Goal: Check status: Check status

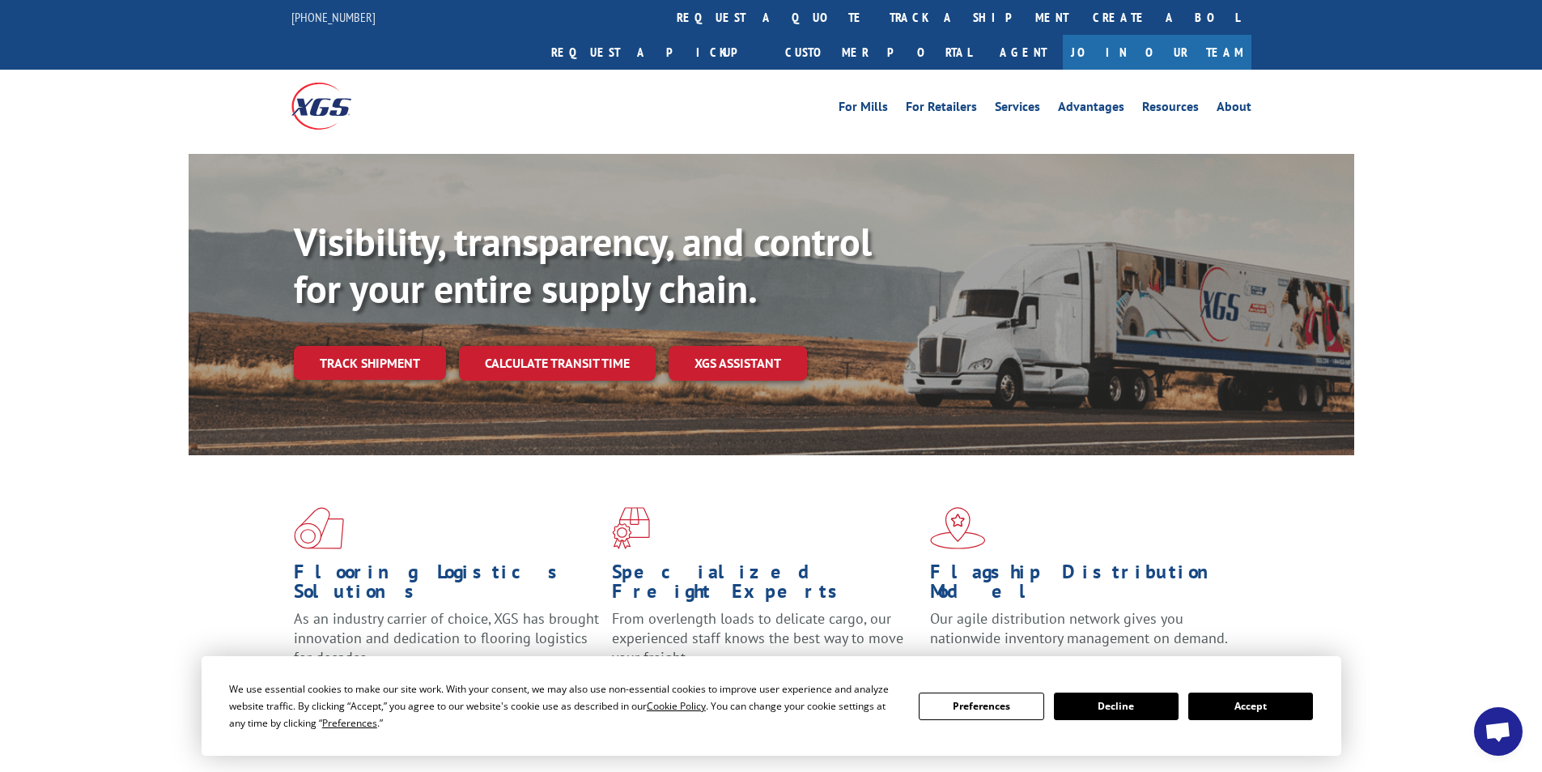
drag, startPoint x: 364, startPoint y: 324, endPoint x: 373, endPoint y: 325, distance: 9.1
click at [365, 346] on link "Track shipment" at bounding box center [370, 363] width 152 height 34
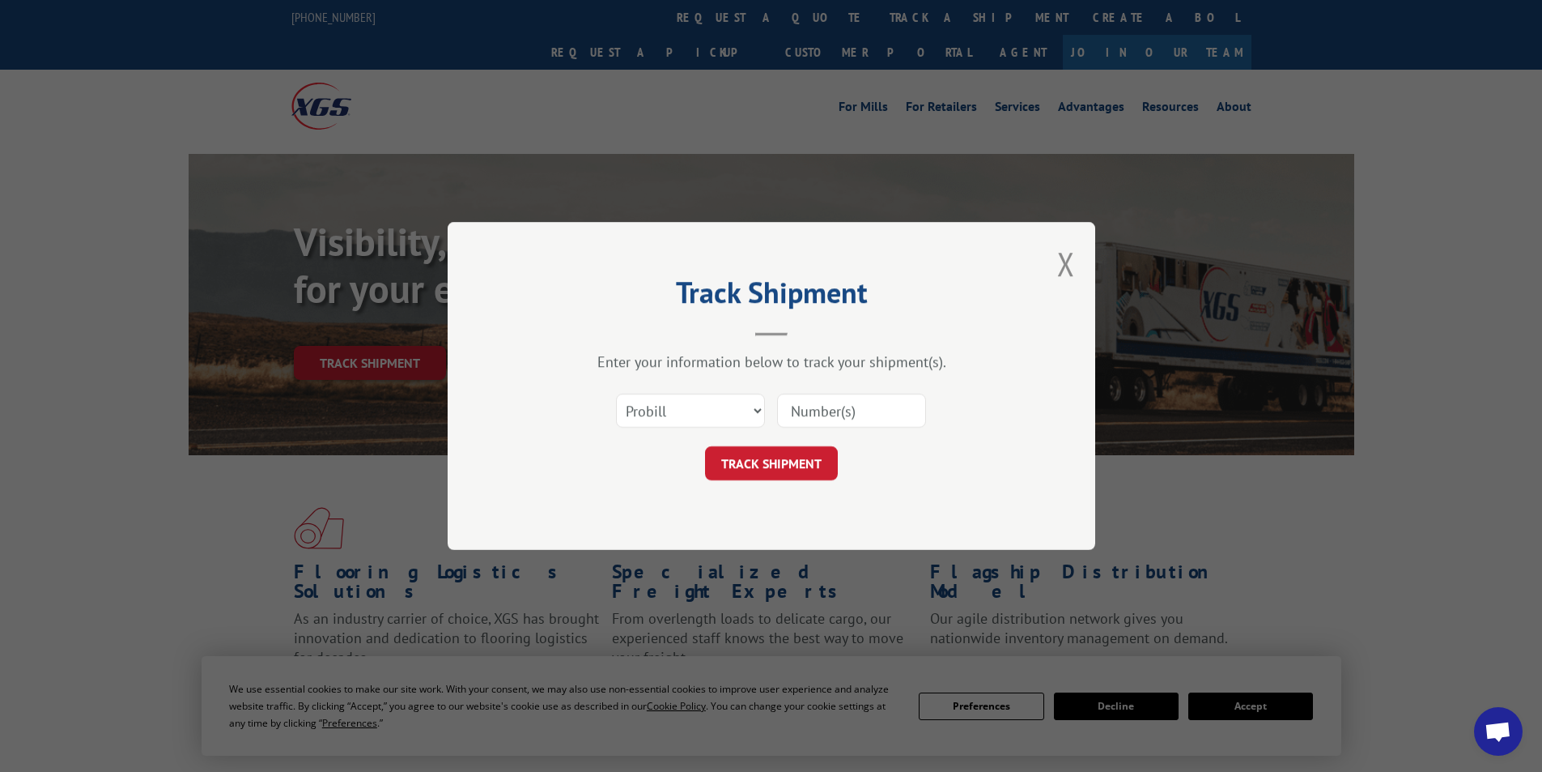
click at [763, 350] on input at bounding box center [851, 410] width 149 height 34
paste input "2874184"
click at [763, 350] on input "2874184" at bounding box center [851, 410] width 149 height 34
type input "2874184"
click at [763, 350] on button "TRACK SHIPMENT" at bounding box center [771, 463] width 133 height 34
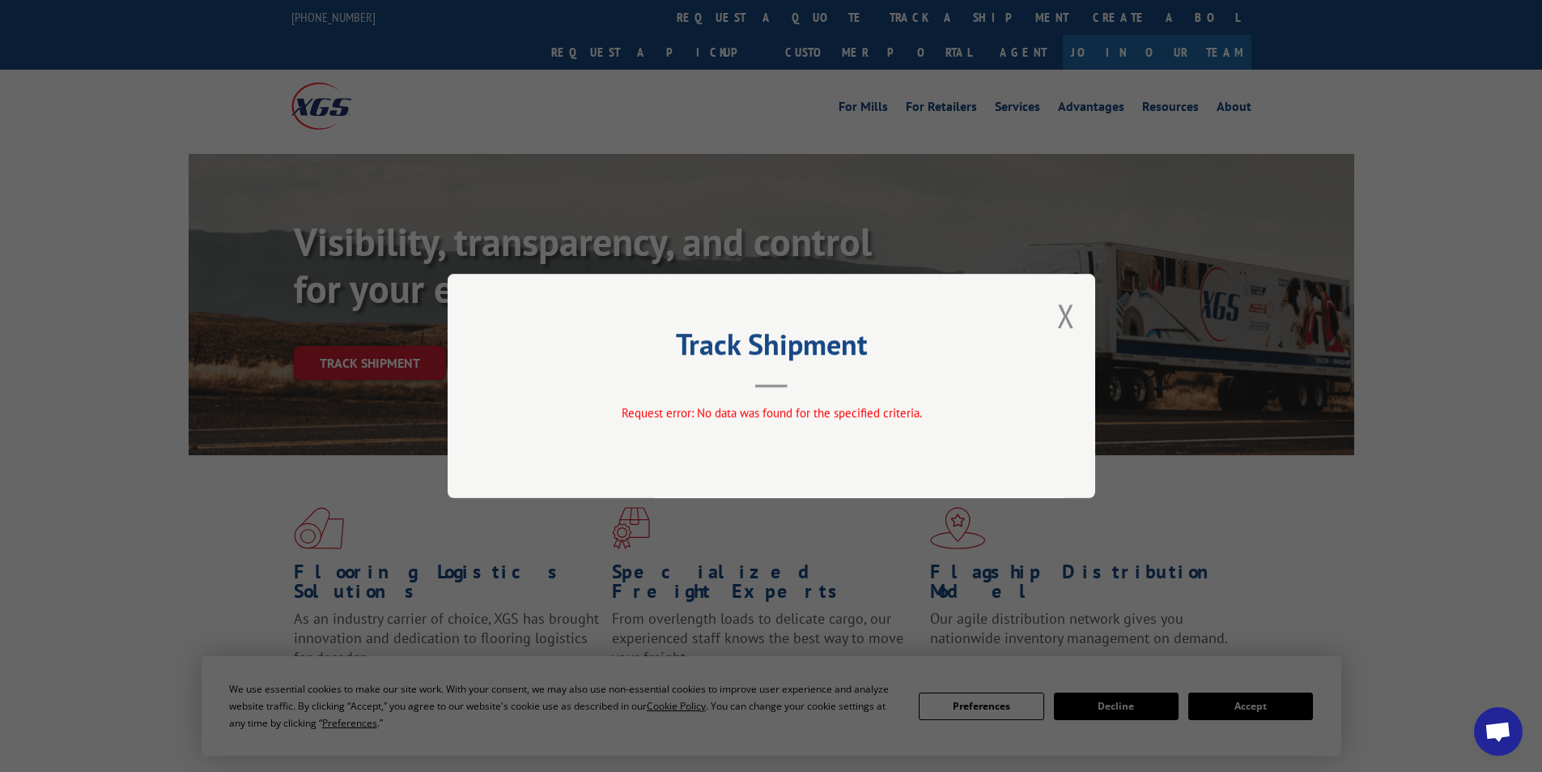
click at [763, 288] on div "Track Shipment Request error: No data was found for the specified criteria." at bounding box center [772, 386] width 648 height 224
click at [763, 321] on div "Track Shipment Request error: No data was found for the specified criteria." at bounding box center [772, 386] width 648 height 224
click at [763, 322] on button "Close modal" at bounding box center [1066, 315] width 18 height 43
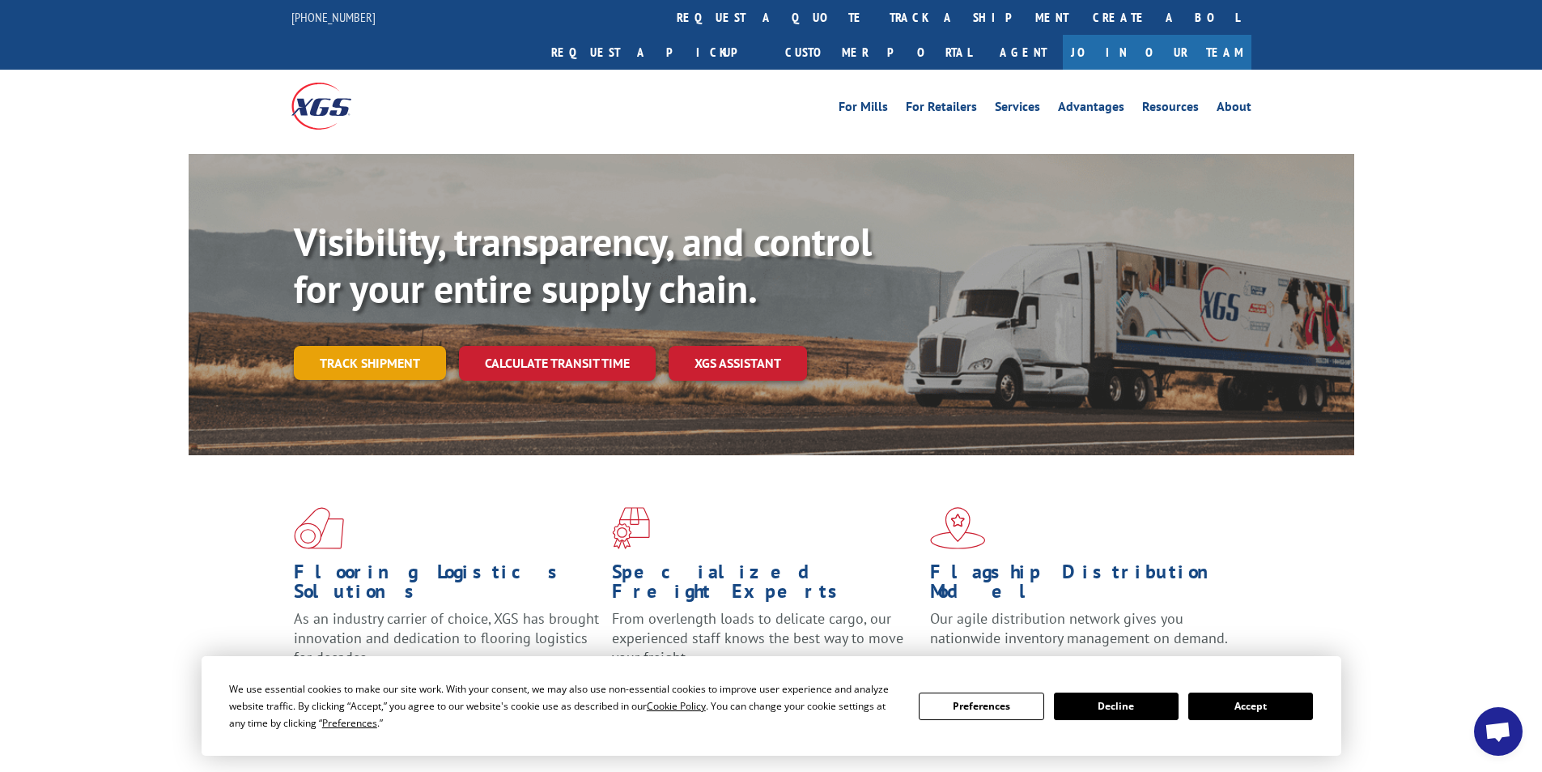
click at [400, 346] on link "Track shipment" at bounding box center [370, 363] width 152 height 34
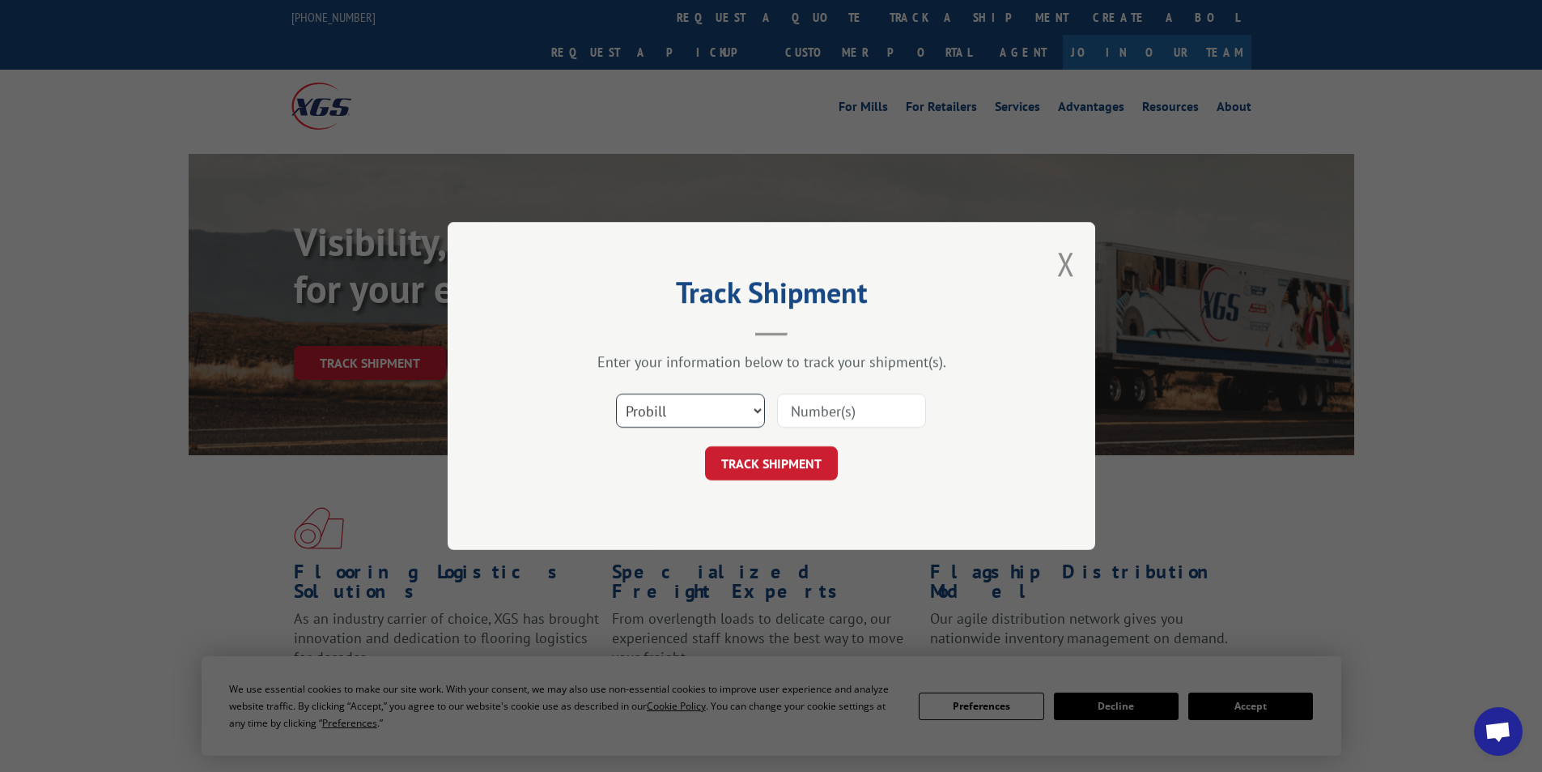
click at [740, 350] on select "Select category... Probill BOL PO" at bounding box center [690, 410] width 149 height 34
select select "bol"
click at [616, 350] on select "Select category... Probill BOL PO" at bounding box center [690, 410] width 149 height 34
click at [763, 350] on input at bounding box center [851, 410] width 149 height 34
paste input "2874184"
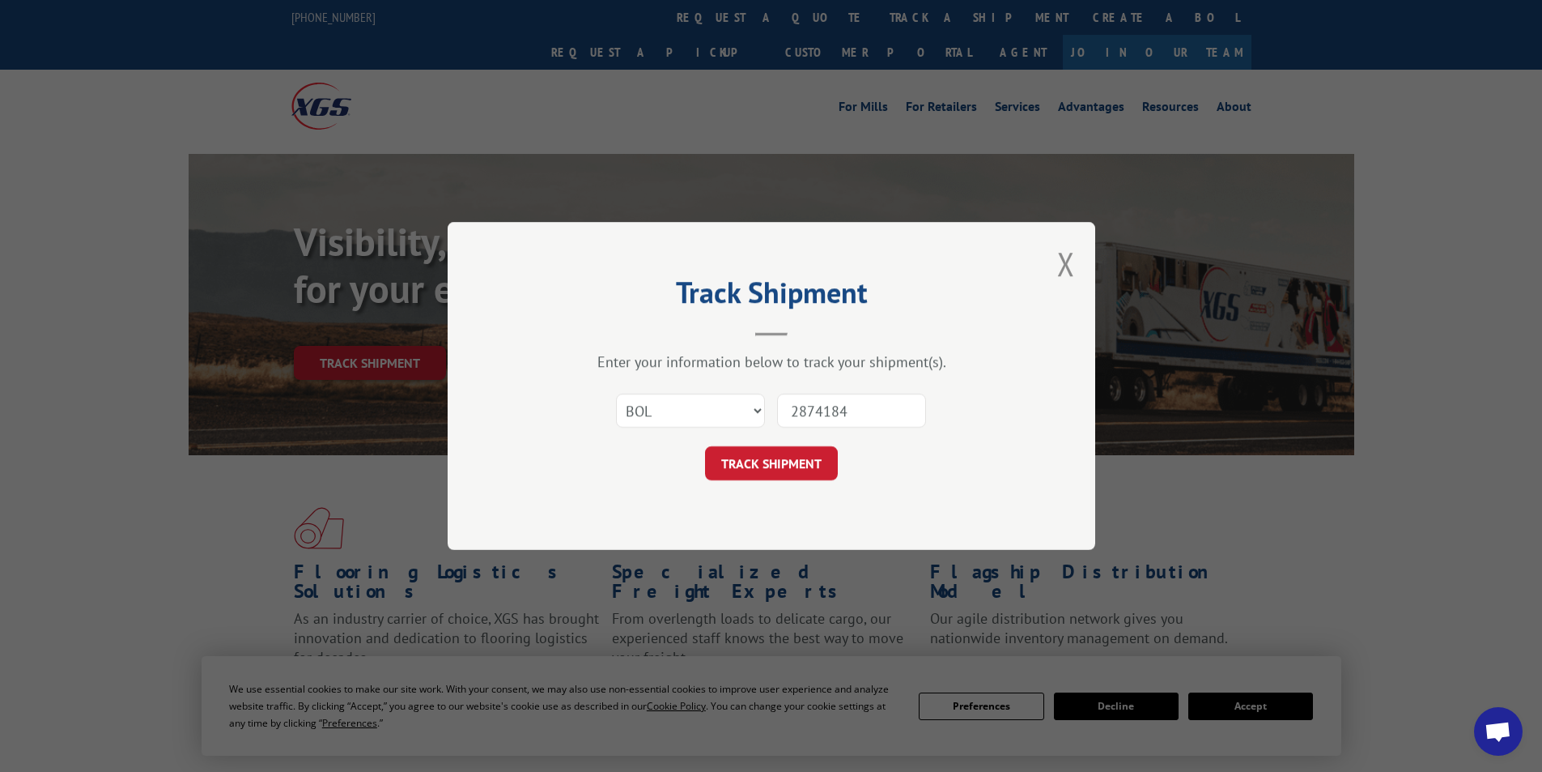
click at [763, 350] on input "2874184" at bounding box center [851, 410] width 149 height 34
type input "2874184"
click button "TRACK SHIPMENT" at bounding box center [771, 463] width 133 height 34
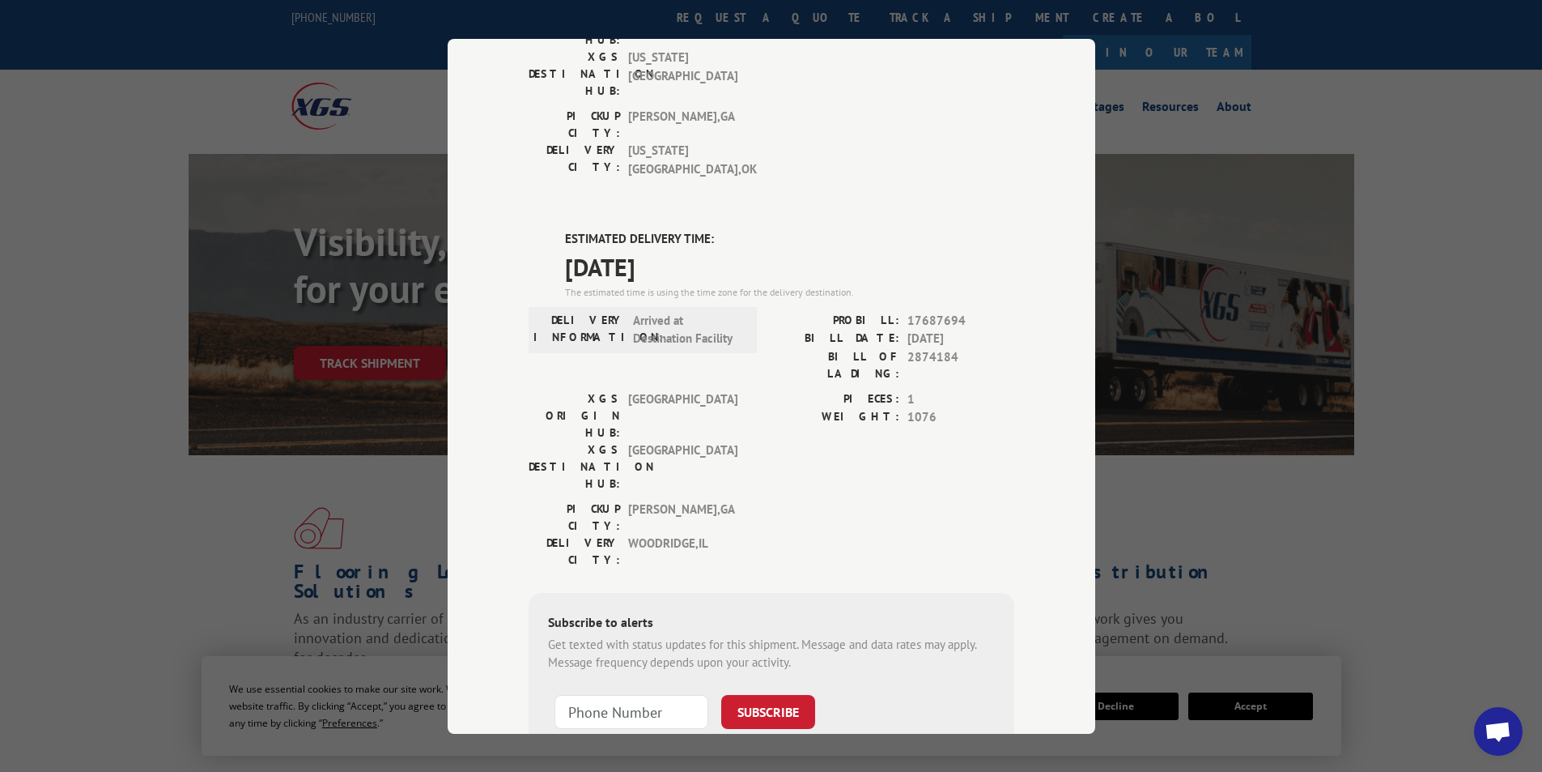
scroll to position [56, 0]
